Goal: Navigation & Orientation: Go to known website

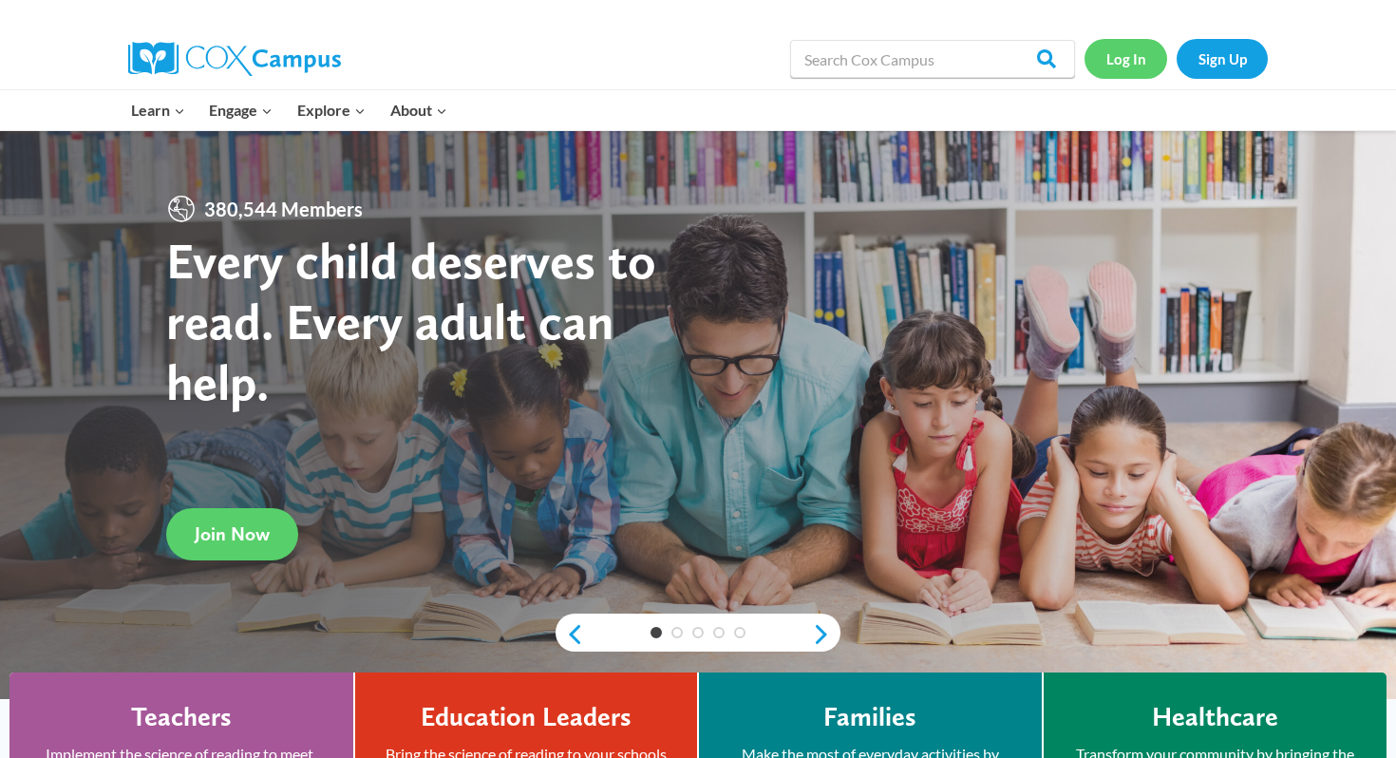
click at [1131, 56] on link "Log In" at bounding box center [1125, 58] width 83 height 39
click at [1145, 71] on link "Log In" at bounding box center [1125, 58] width 83 height 39
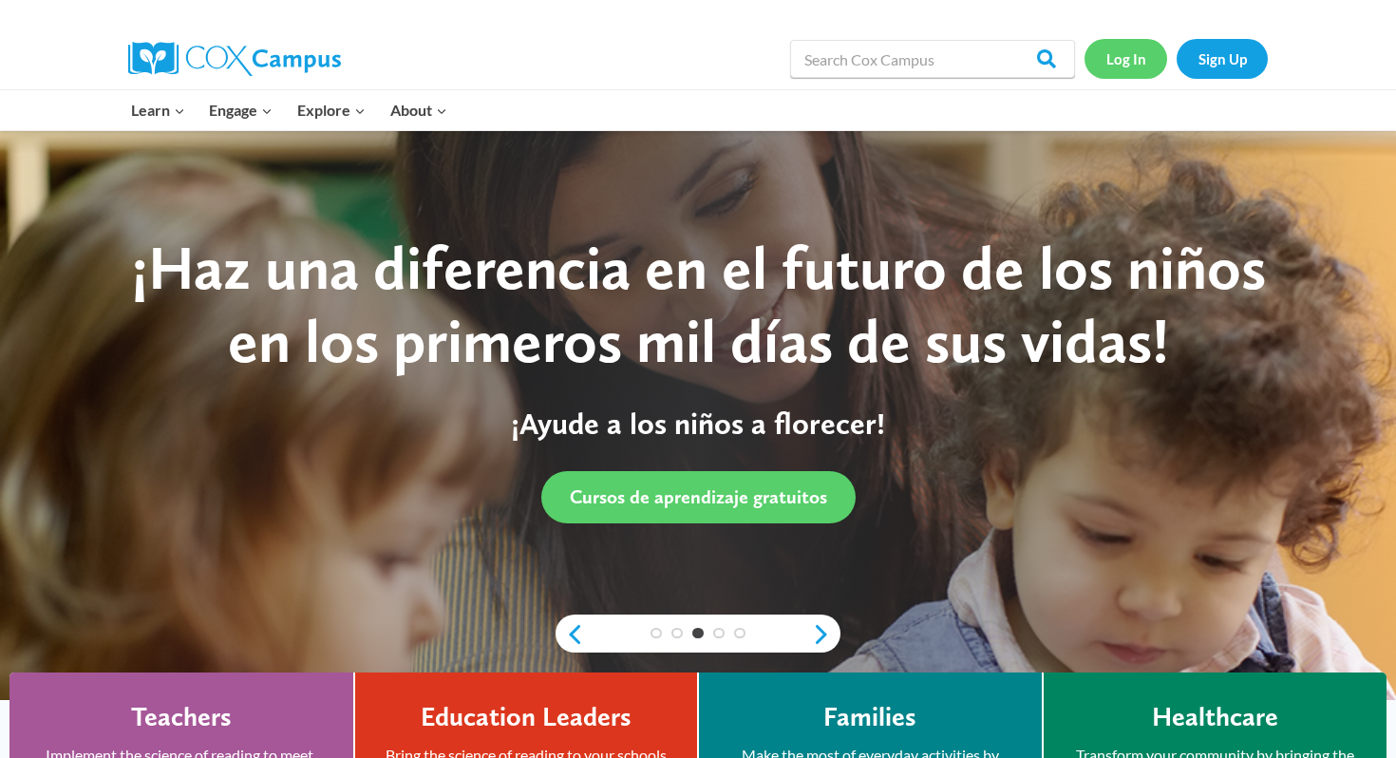
click at [1139, 61] on link "Log In" at bounding box center [1125, 58] width 83 height 39
